Goal: Task Accomplishment & Management: Use online tool/utility

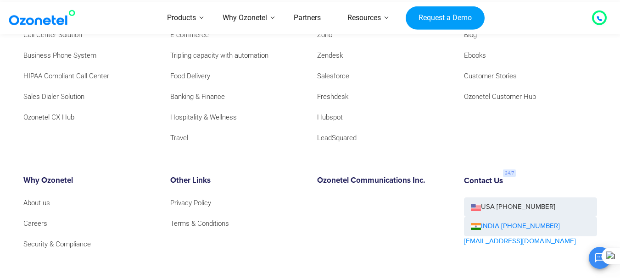
scroll to position [10003, 0]
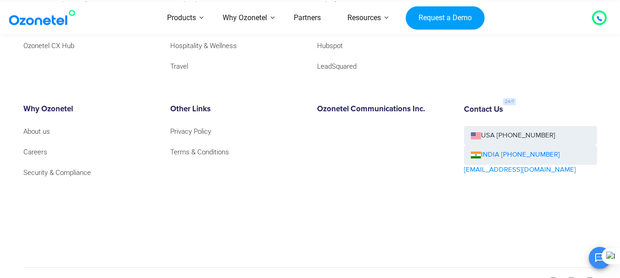
click at [586, 264] on div "OK Ozonetel Bot Ozonetel recognized as a Leader by G2 for CCAAS ​ 0" at bounding box center [511, 257] width 198 height 24
click at [585, 263] on div "OK Ozonetel Bot Ozonetel recognized as a Leader by G2 for CCAAS ​ 0" at bounding box center [511, 257] width 198 height 24
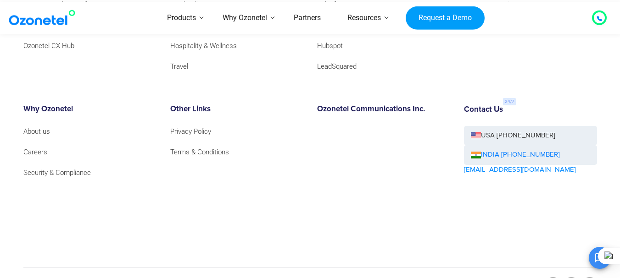
click at [585, 263] on div "OK Ozonetel Bot Ozonetel recognized as a Leader by G2 for CCAAS ​ 0" at bounding box center [511, 257] width 198 height 24
click at [585, 264] on div "OK Ozonetel Bot Ozonetel recognized as a Leader by G2 for CCAAS ​ 0" at bounding box center [511, 257] width 198 height 24
click at [597, 264] on icon at bounding box center [599, 263] width 5 height 5
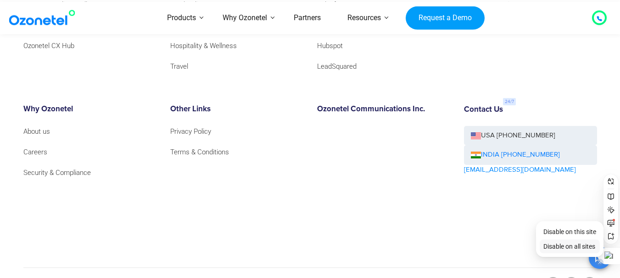
click at [583, 248] on span "Disable on all sites" at bounding box center [569, 246] width 52 height 7
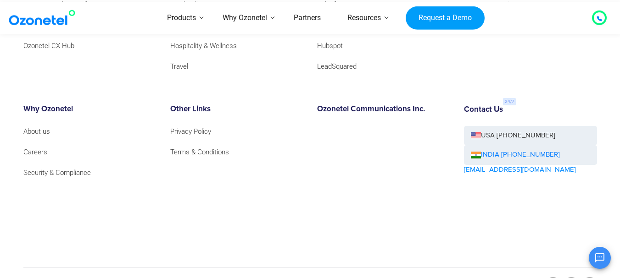
click at [587, 264] on div "OK Ozonetel Bot Ozonetel recognized as a Leader by G2 for CCAAS ​ 0" at bounding box center [511, 257] width 198 height 24
click at [571, 262] on div "OK Ozonetel Bot Ozonetel recognized as a Leader by G2 for CCAAS ​ 0" at bounding box center [511, 257] width 198 height 24
click at [550, 264] on div "OK Ozonetel Bot Ozonetel recognized as a Leader by G2 for CCAAS ​ 0" at bounding box center [511, 257] width 198 height 24
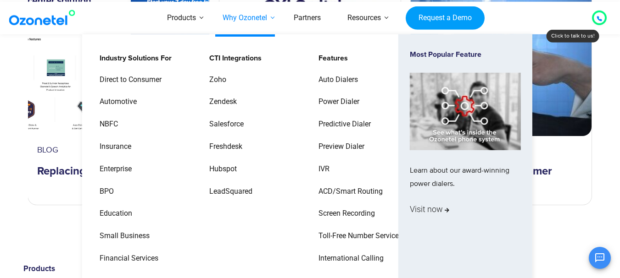
scroll to position [9677, 0]
